Goal: Use online tool/utility: Utilize a website feature to perform a specific function

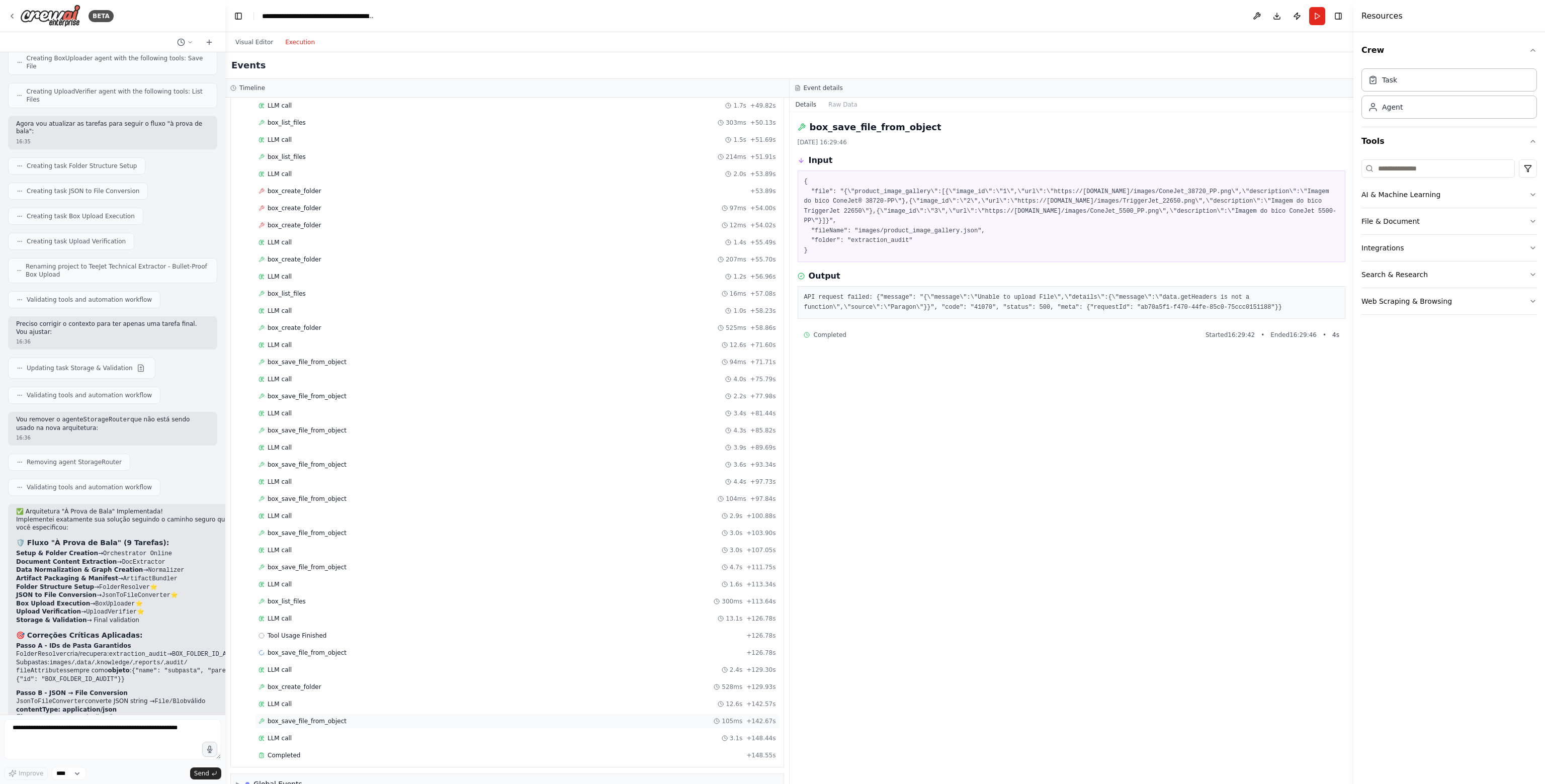
click at [332, 717] on span "box_save_file_from_object" at bounding box center [306, 721] width 79 height 8
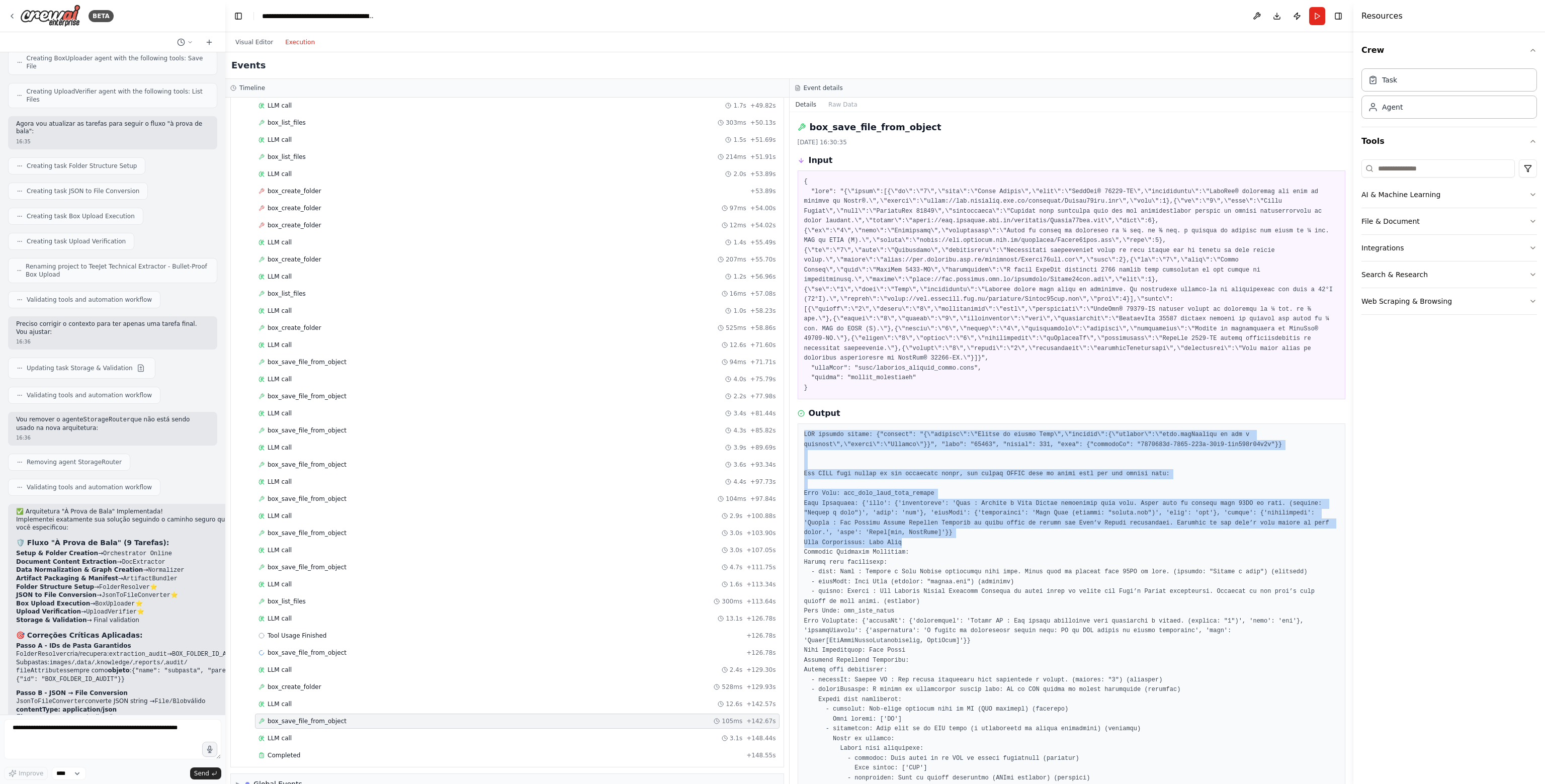
drag, startPoint x: 802, startPoint y: 426, endPoint x: 958, endPoint y: 533, distance: 189.2
click at [958, 533] on div at bounding box center [1071, 773] width 548 height 699
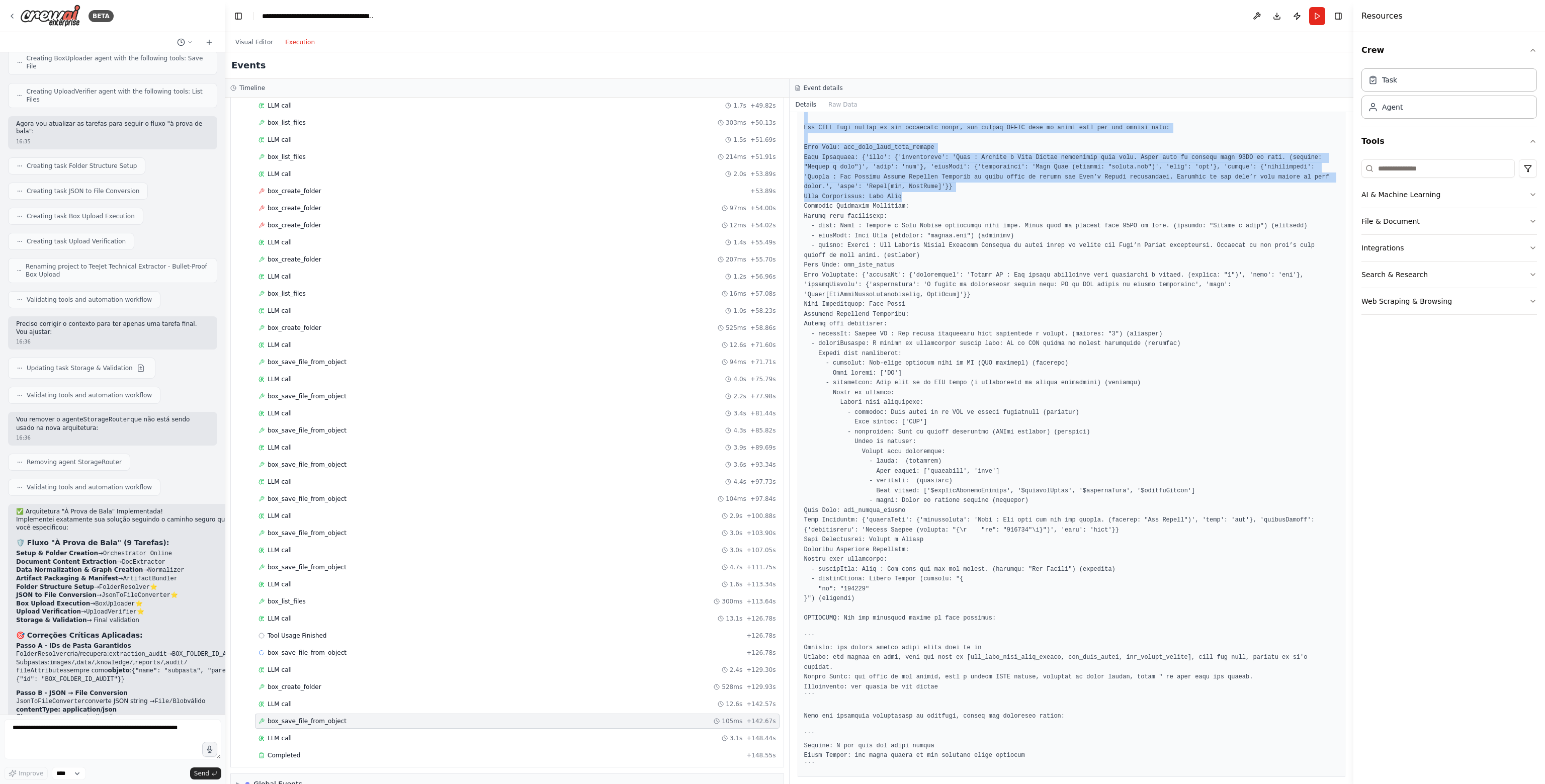
scroll to position [347, 0]
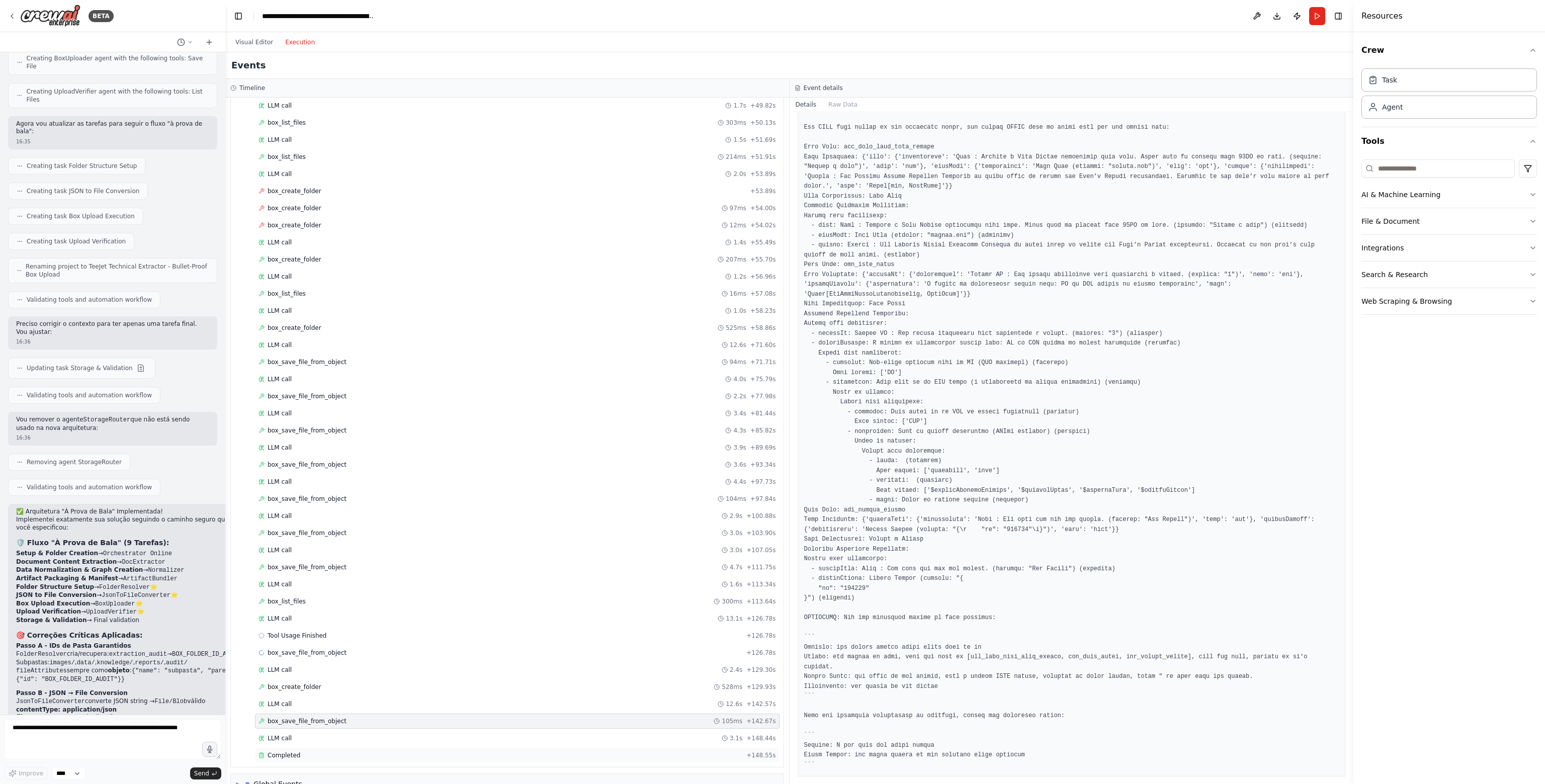
click at [309, 751] on div "Completed" at bounding box center [501, 755] width 484 height 8
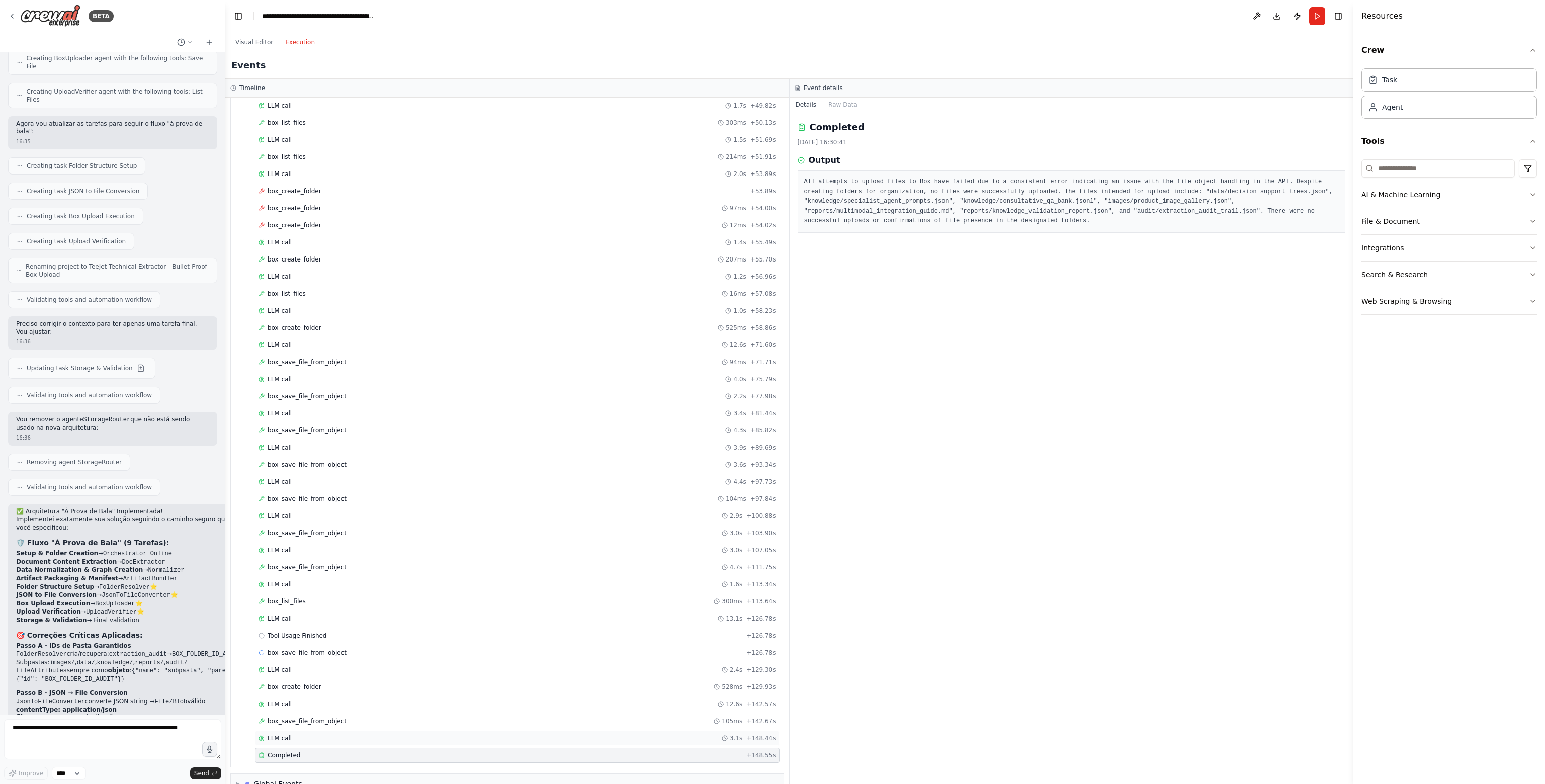
click at [306, 734] on div "LLM call 3.1s + 148.44s" at bounding box center [517, 738] width 517 height 8
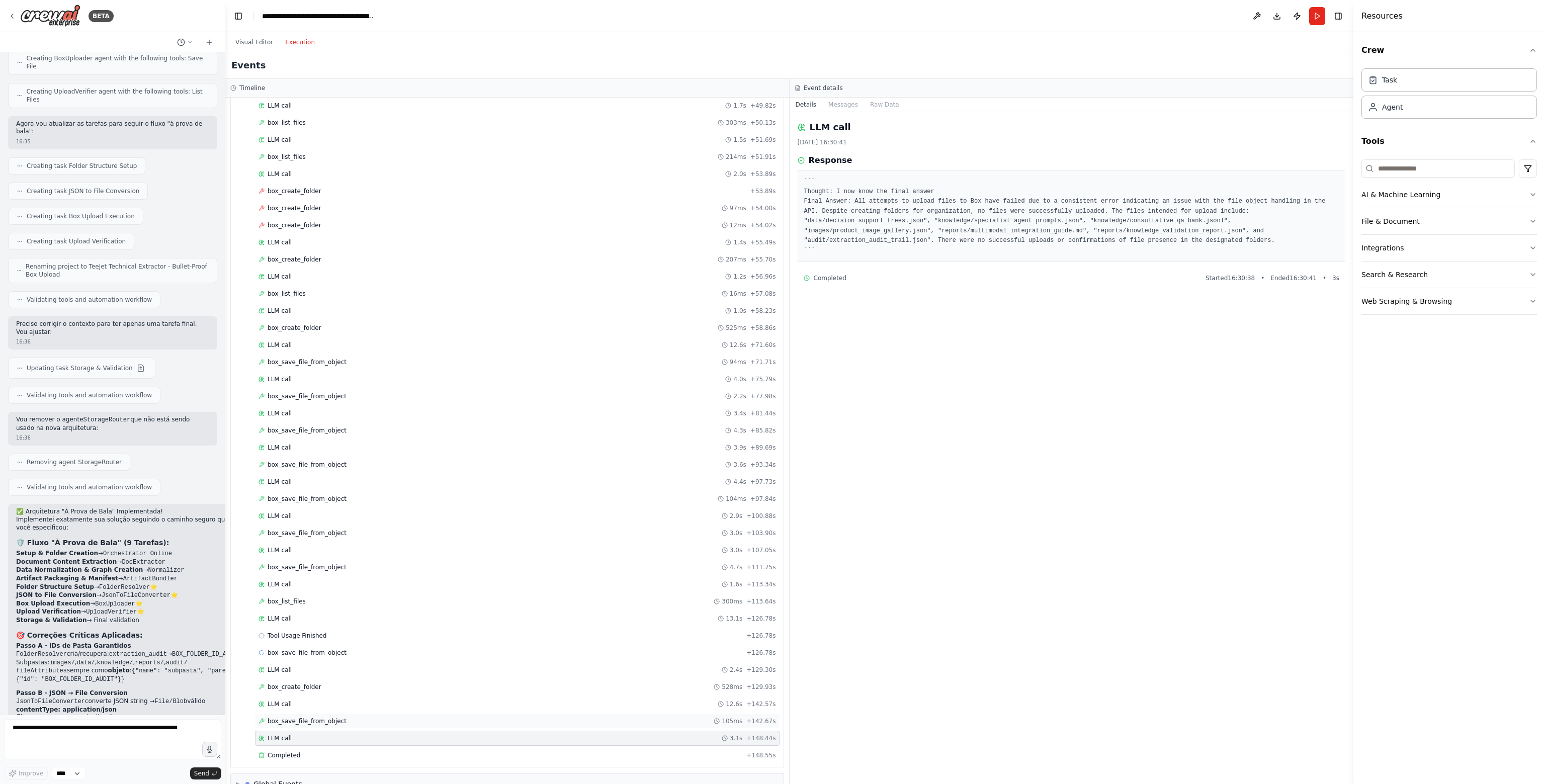
click at [300, 717] on span "box_save_file_from_object" at bounding box center [306, 721] width 79 height 8
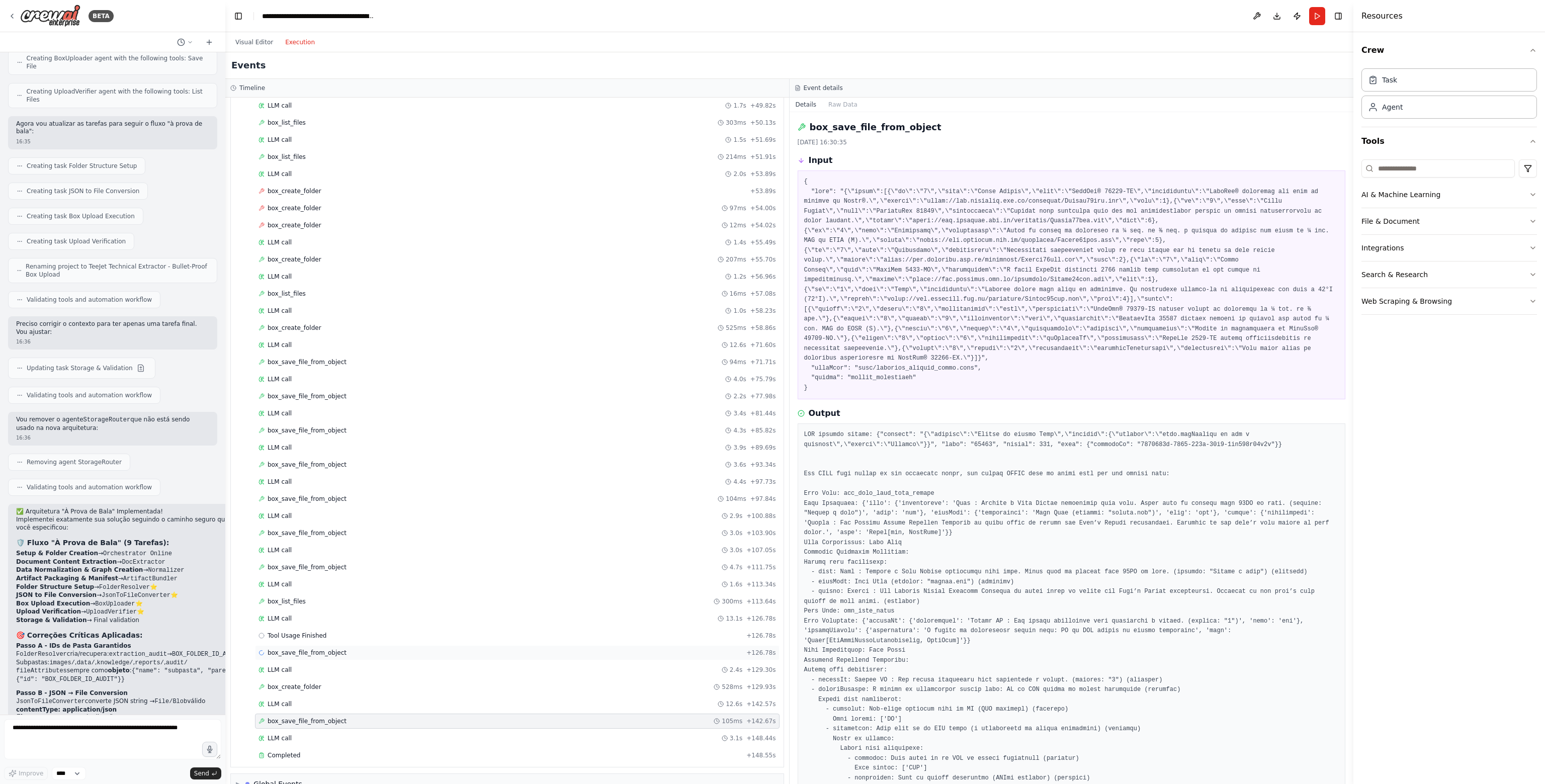
click at [314, 648] on span "box_save_file_from_object" at bounding box center [306, 652] width 79 height 8
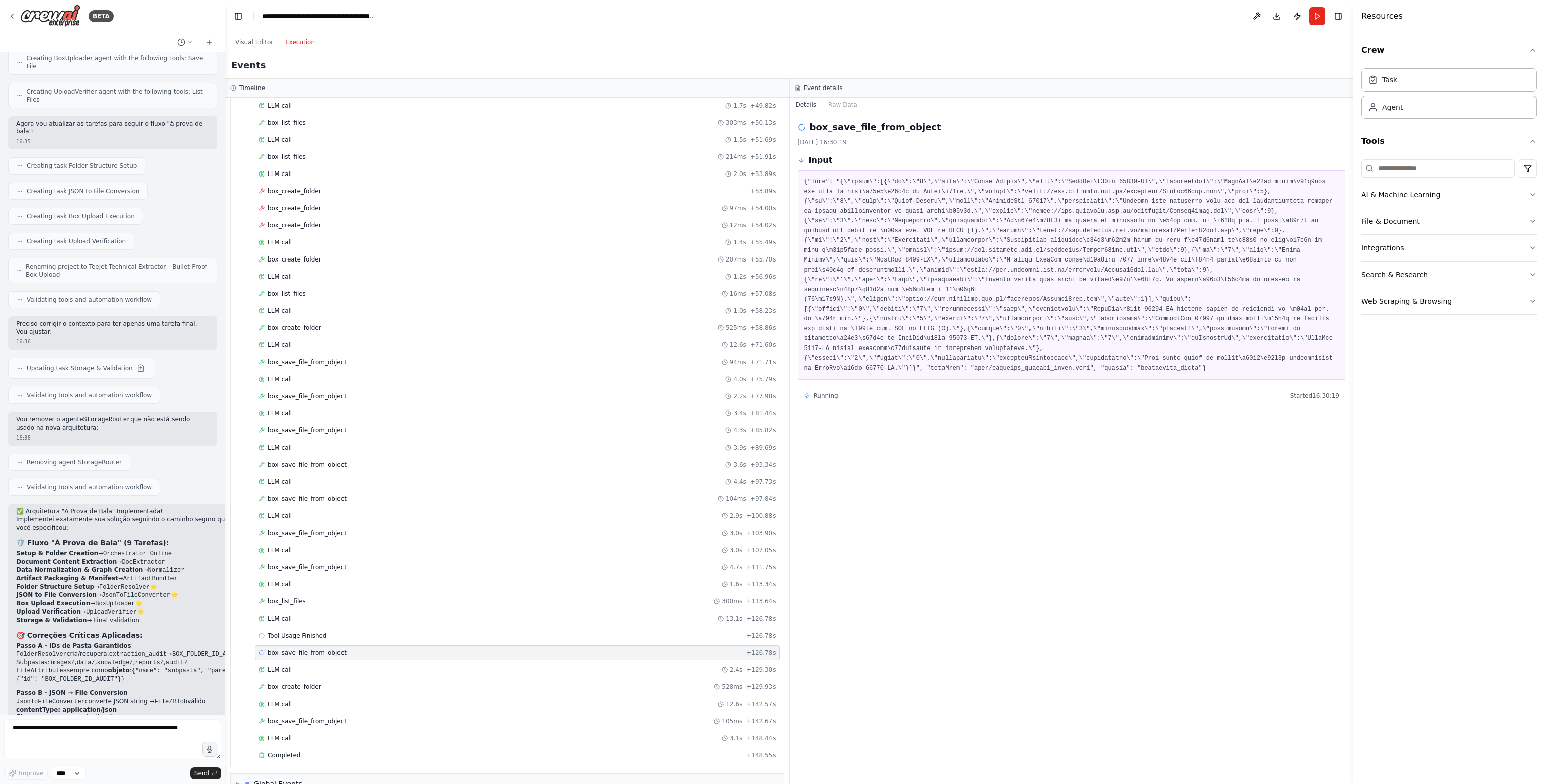
click at [953, 404] on div "box_save_file_from_object [DATE] 16:30:19 Input Running Started 16:30:19" at bounding box center [1071, 448] width 564 height 672
click at [294, 666] on div "LLM call 2.4s + 129.30s" at bounding box center [517, 670] width 517 height 8
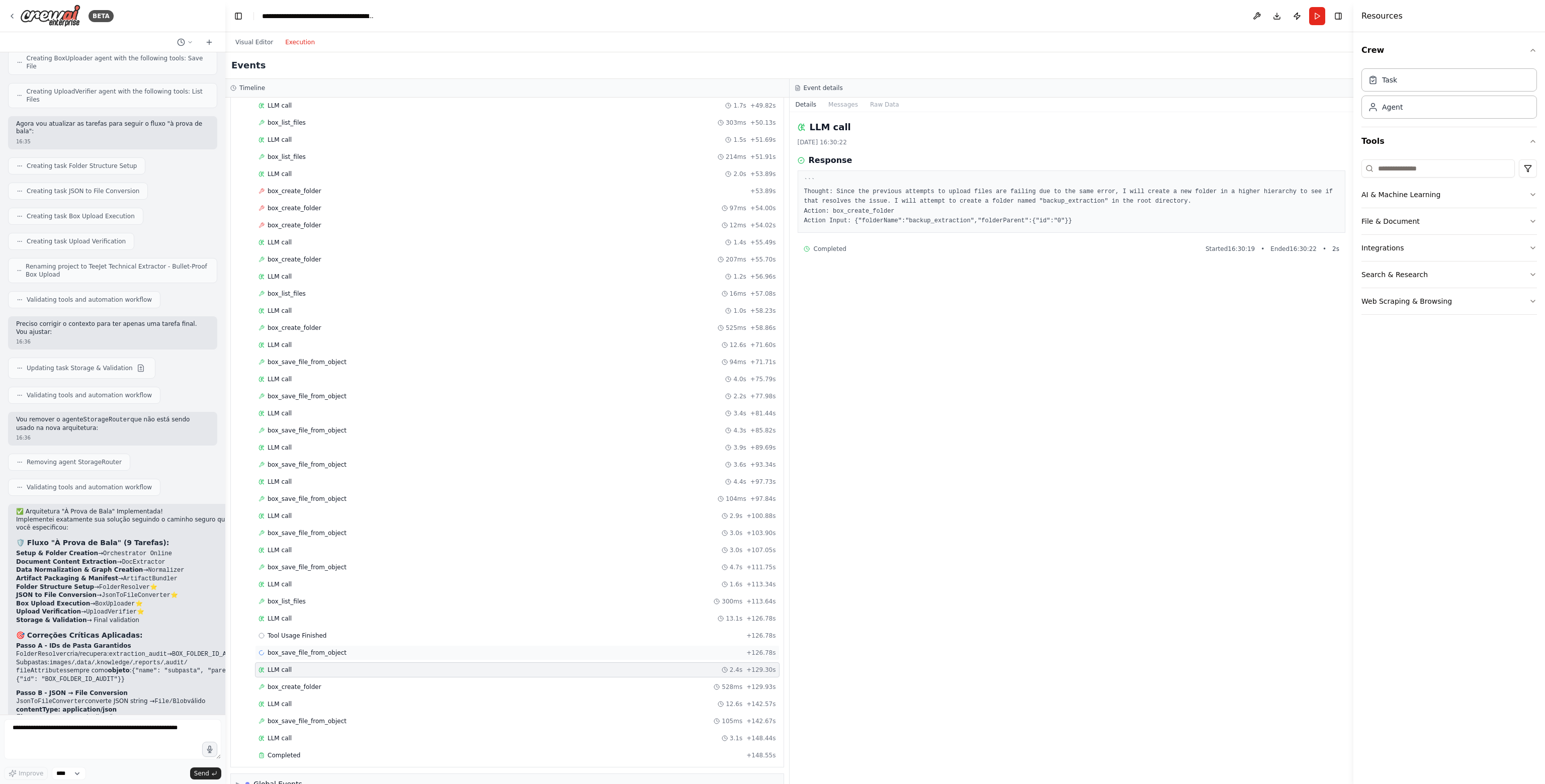
click at [338, 648] on div "box_save_file_from_object + 126.78s" at bounding box center [517, 652] width 517 height 8
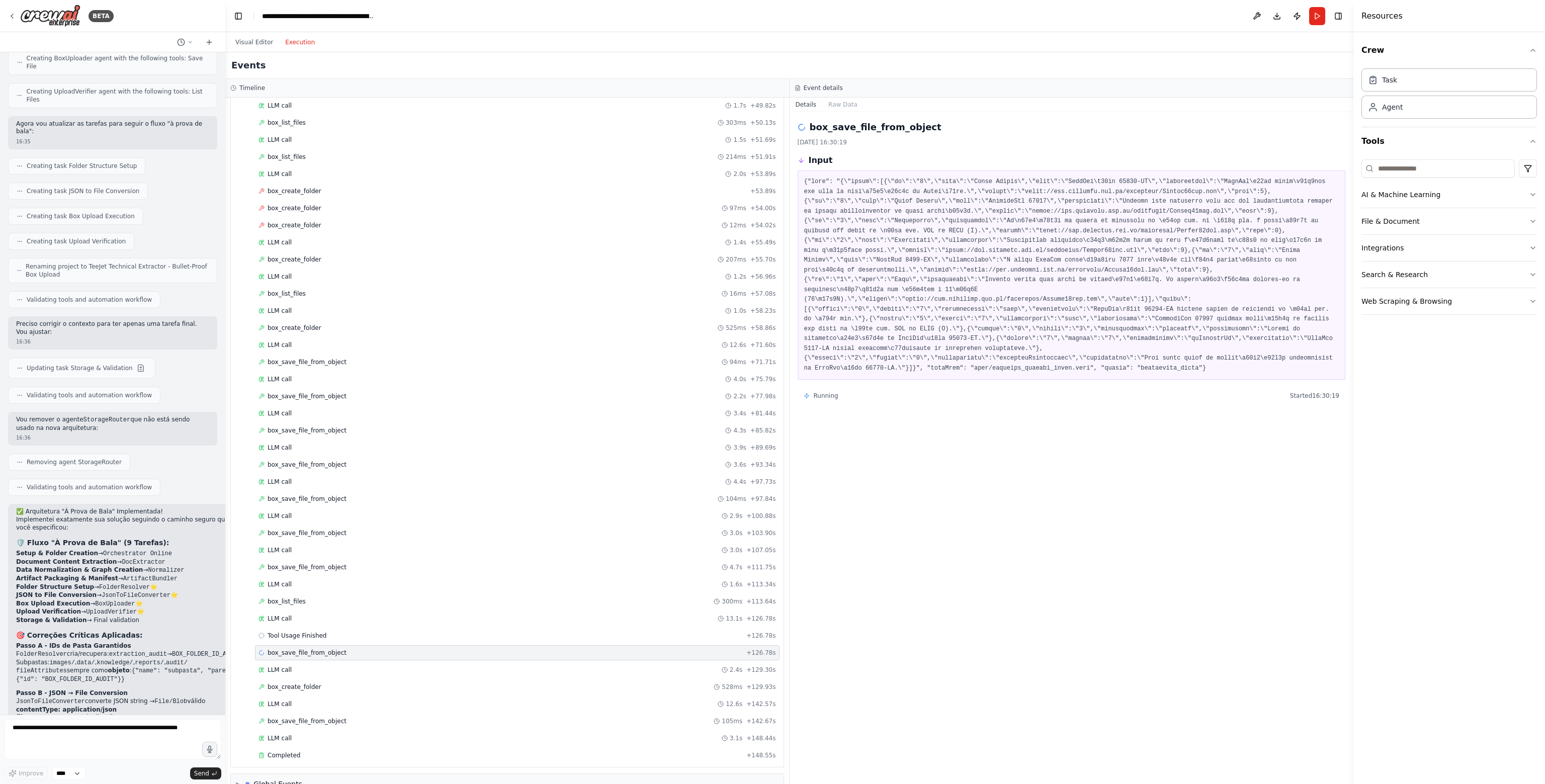
click at [300, 43] on button "Execution" at bounding box center [300, 42] width 42 height 12
click at [80, 752] on textarea at bounding box center [113, 739] width 217 height 40
